Goal: Information Seeking & Learning: Understand process/instructions

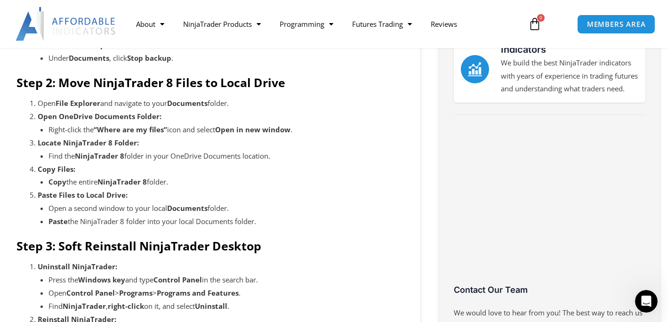
scroll to position [282, 0]
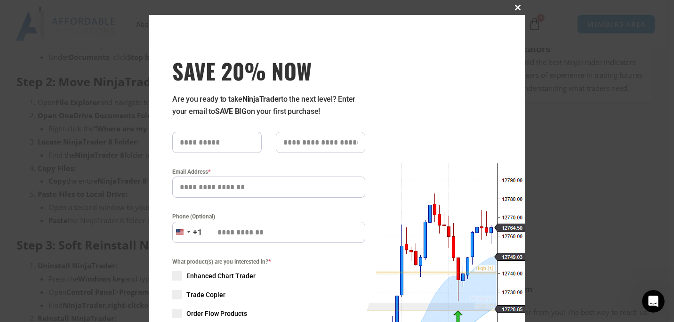
click at [514, 7] on span "SAVE 20% NOW popup" at bounding box center [517, 8] width 15 height 6
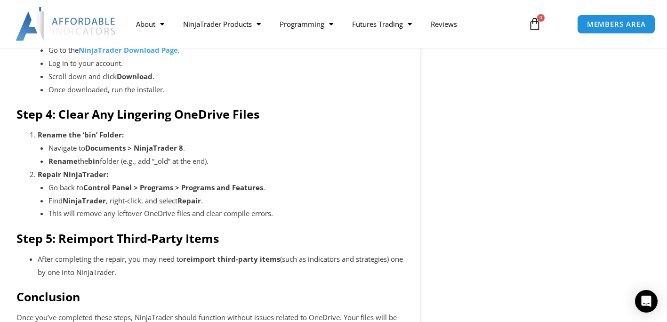
scroll to position [564, 0]
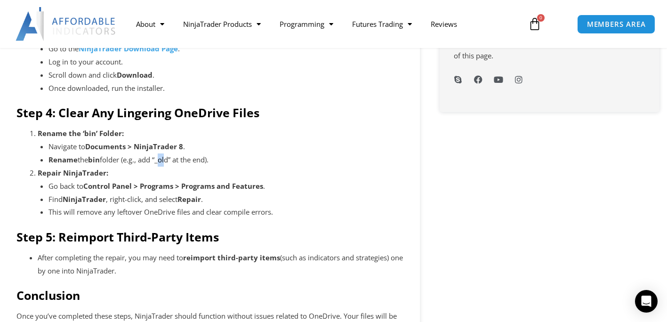
drag, startPoint x: 159, startPoint y: 161, endPoint x: 167, endPoint y: 161, distance: 7.1
click at [167, 161] on li "Rename the bin folder (e.g., add “_old” at the end)." at bounding box center [225, 159] width 355 height 13
click at [168, 161] on li "Rename the bin folder (e.g., add “_old” at the end)." at bounding box center [225, 159] width 355 height 13
drag, startPoint x: 160, startPoint y: 161, endPoint x: 174, endPoint y: 163, distance: 13.7
click at [174, 163] on li "Rename the bin folder (e.g., add “_old” at the end)." at bounding box center [225, 159] width 355 height 13
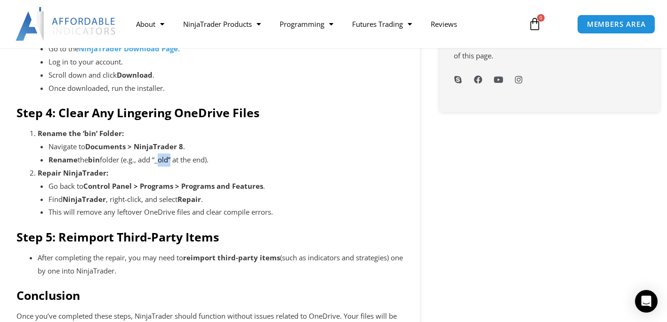
drag, startPoint x: 174, startPoint y: 163, endPoint x: 167, endPoint y: 161, distance: 6.3
copy li "_old"
click at [226, 175] on li "Repair NinjaTrader: Go back to Control Panel > Programs > Programs and Features…" at bounding box center [220, 193] width 365 height 52
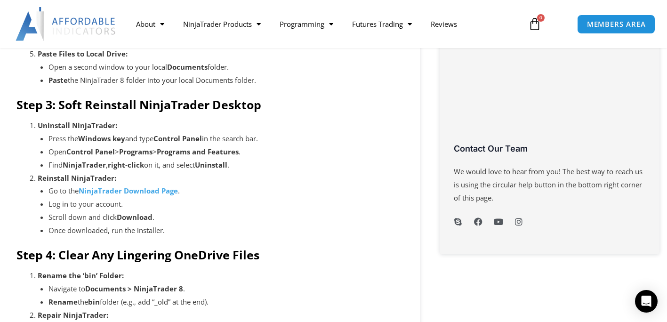
scroll to position [423, 0]
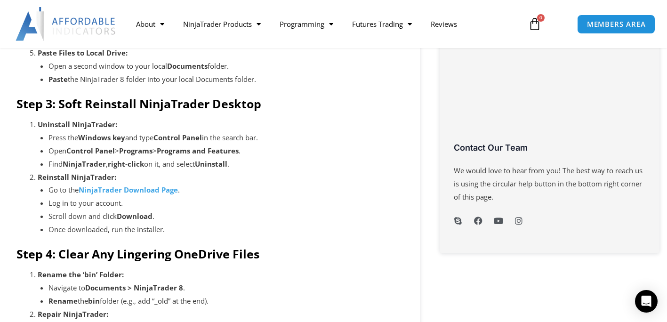
click at [197, 210] on li "Scroll down and click Download ." at bounding box center [225, 216] width 355 height 13
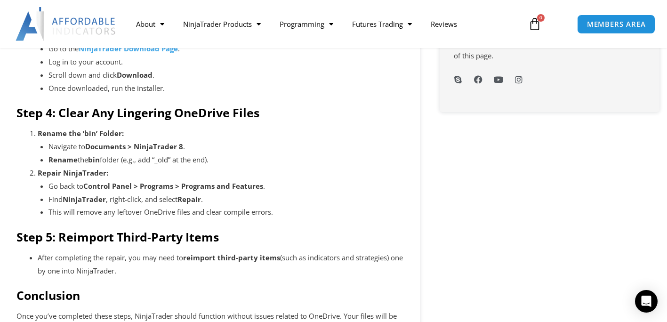
scroll to position [564, 0]
